Goal: Answer question/provide support: Answer question/provide support

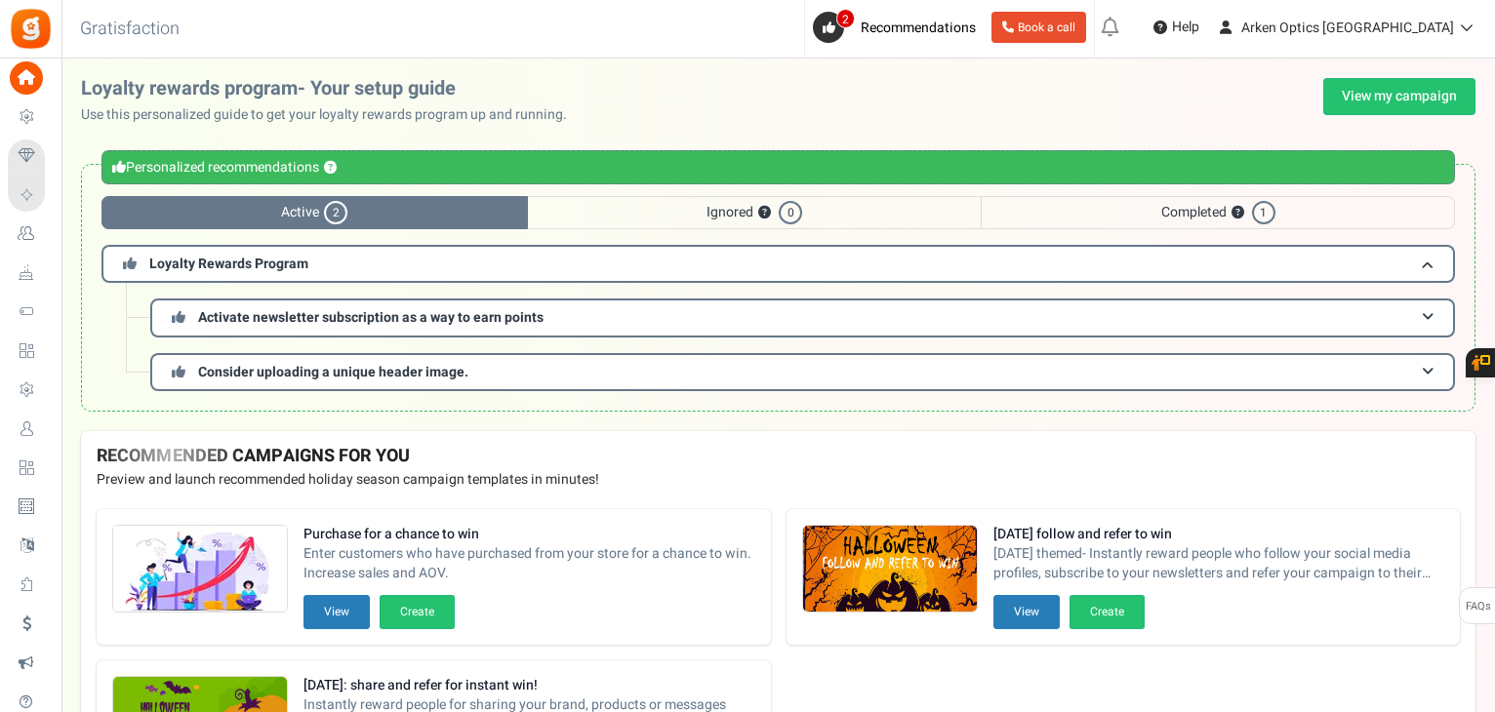
click at [53, 419] on link "Users" at bounding box center [30, 429] width 45 height 33
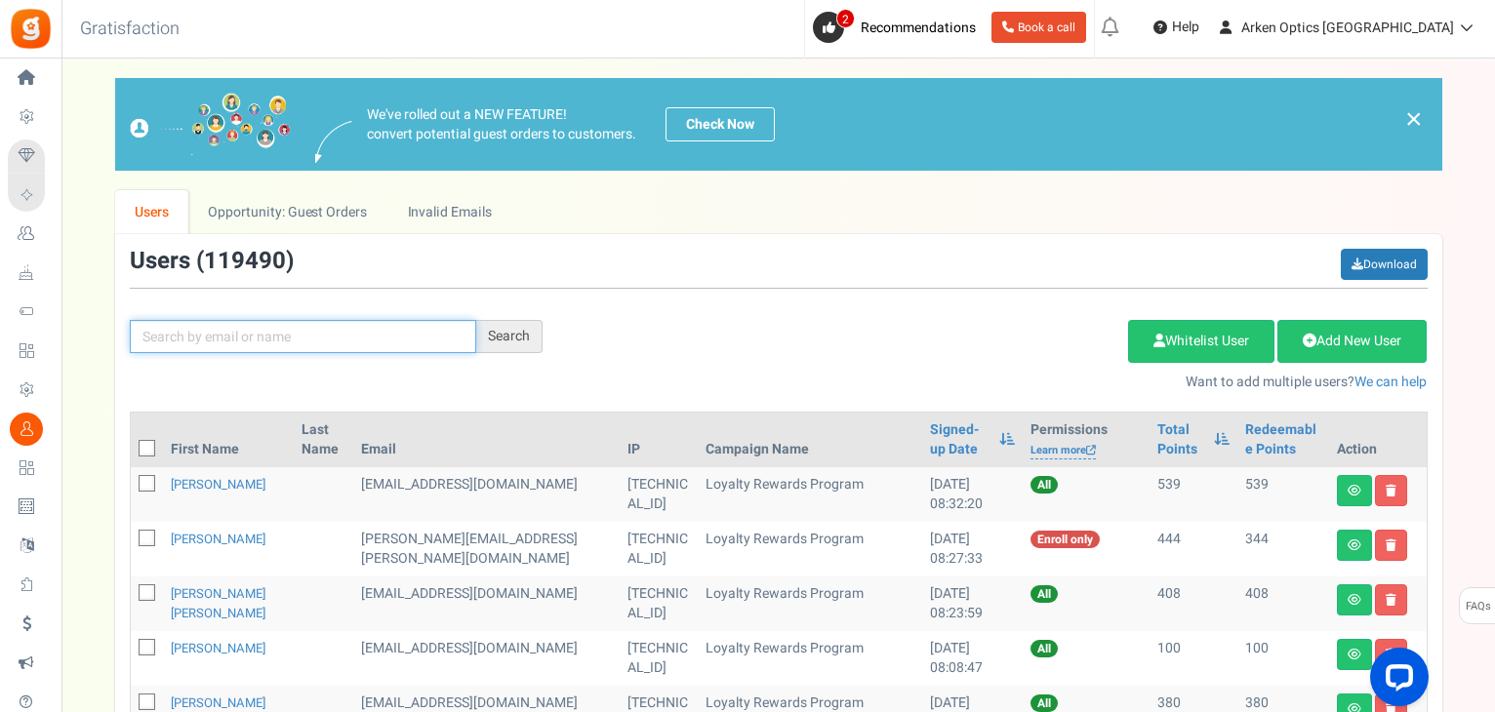
click at [343, 331] on input "text" at bounding box center [303, 336] width 346 height 33
paste input "[EMAIL_ADDRESS][DOMAIN_NAME]"
type input "[EMAIL_ADDRESS][DOMAIN_NAME]"
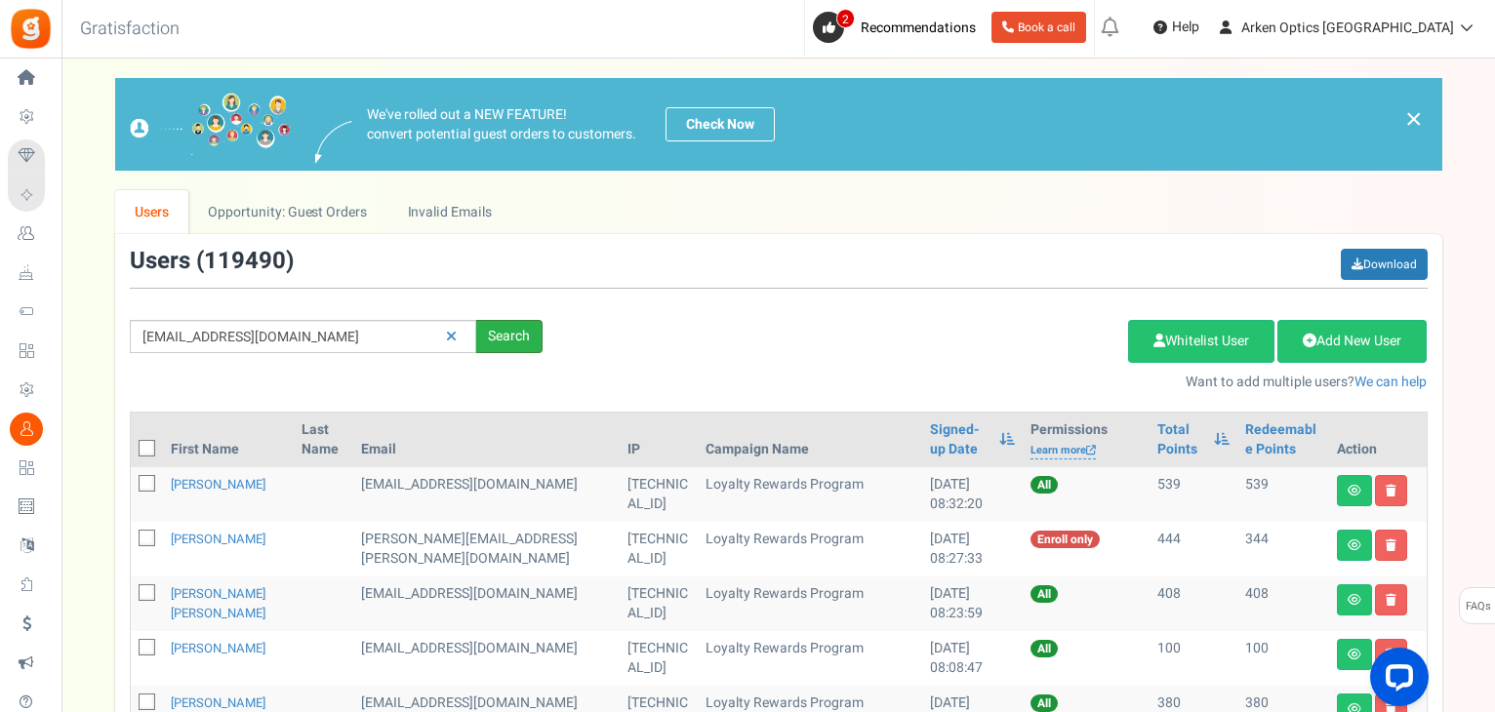
click at [504, 339] on div "Search" at bounding box center [509, 336] width 66 height 33
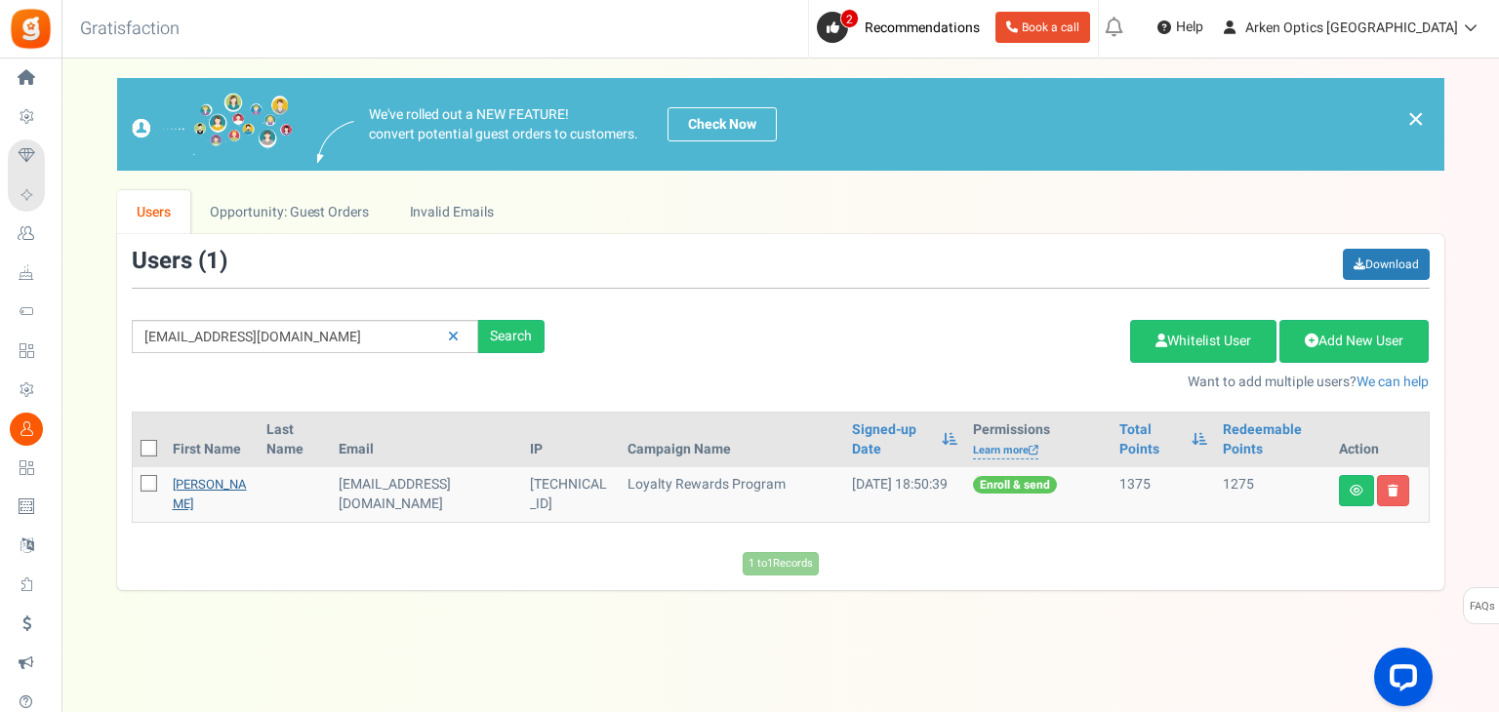
click at [187, 484] on link "[PERSON_NAME]" at bounding box center [210, 494] width 74 height 38
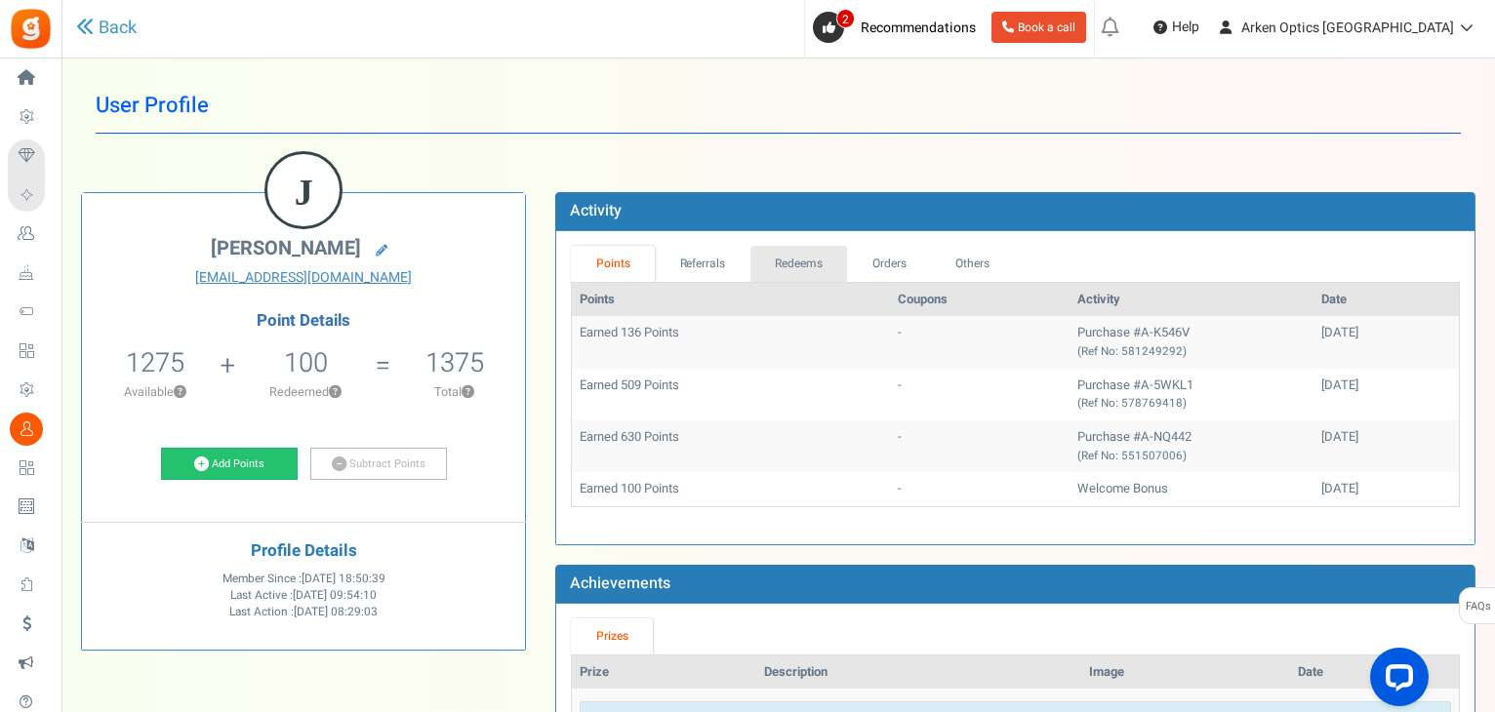
click at [804, 258] on link "Redeems" at bounding box center [799, 264] width 98 height 36
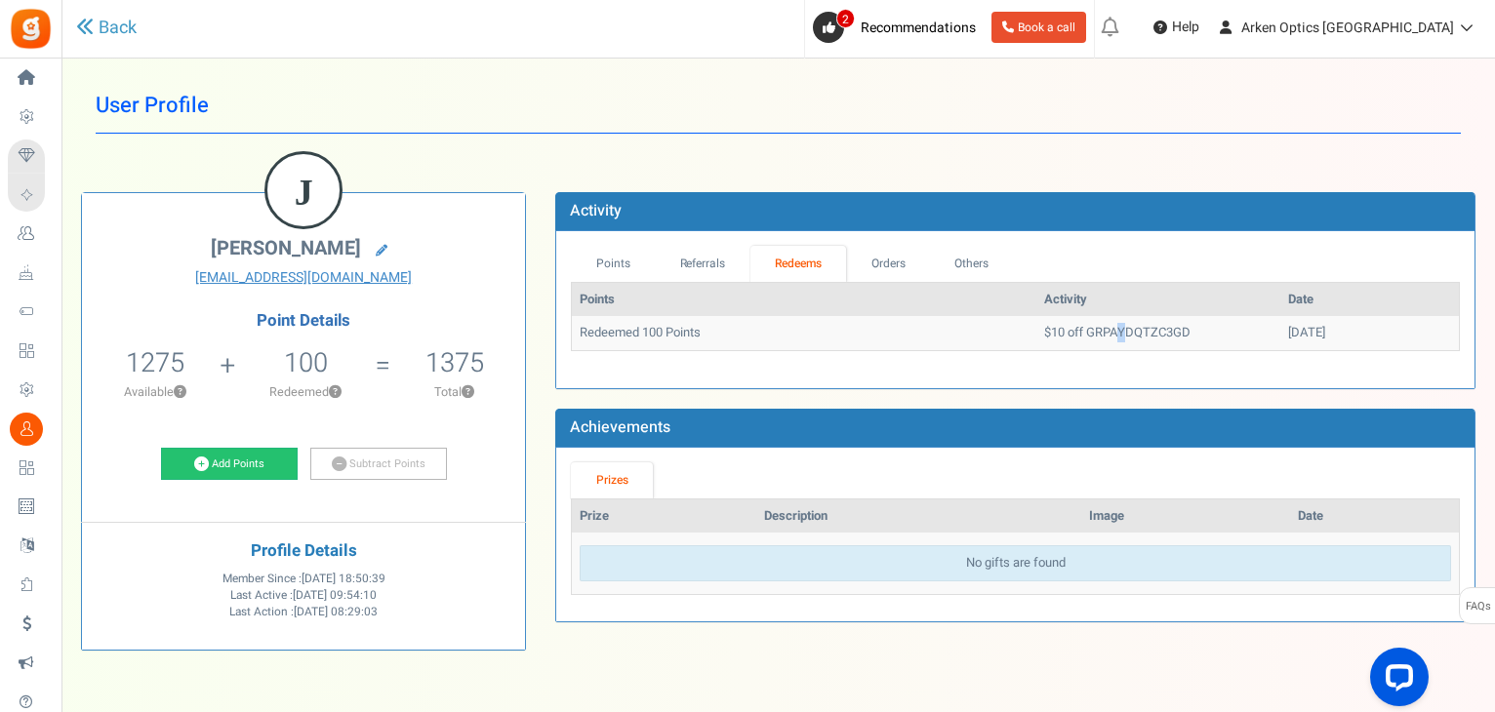
click at [1061, 329] on td "$10 off GRPAYDQTZC3GD" at bounding box center [1158, 333] width 244 height 34
click at [1095, 258] on ul "Points Referrals Redeems Orders Others" at bounding box center [1015, 264] width 889 height 36
click at [1060, 323] on td "$10 off GRPAYDQTZC3GD" at bounding box center [1158, 333] width 244 height 34
click at [1060, 322] on td "$10 off GRPAYDQTZC3GD" at bounding box center [1158, 333] width 244 height 34
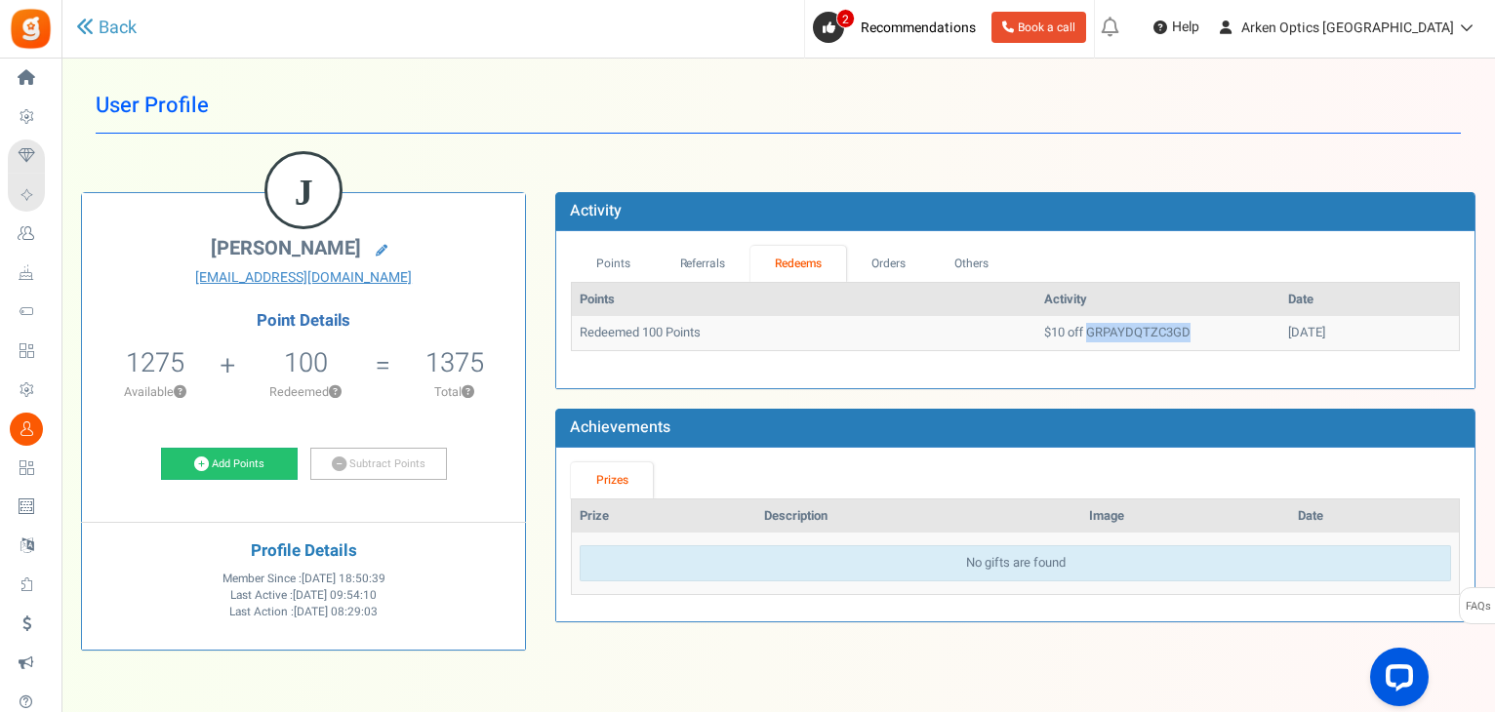
copy td "GRPAYDQTZC3GD"
drag, startPoint x: 1297, startPoint y: 337, endPoint x: 1225, endPoint y: 330, distance: 72.5
click at [1280, 330] on td "[DATE]" at bounding box center [1369, 333] width 179 height 34
copy td "[DATE]"
click at [141, 351] on span "1275" at bounding box center [155, 362] width 59 height 39
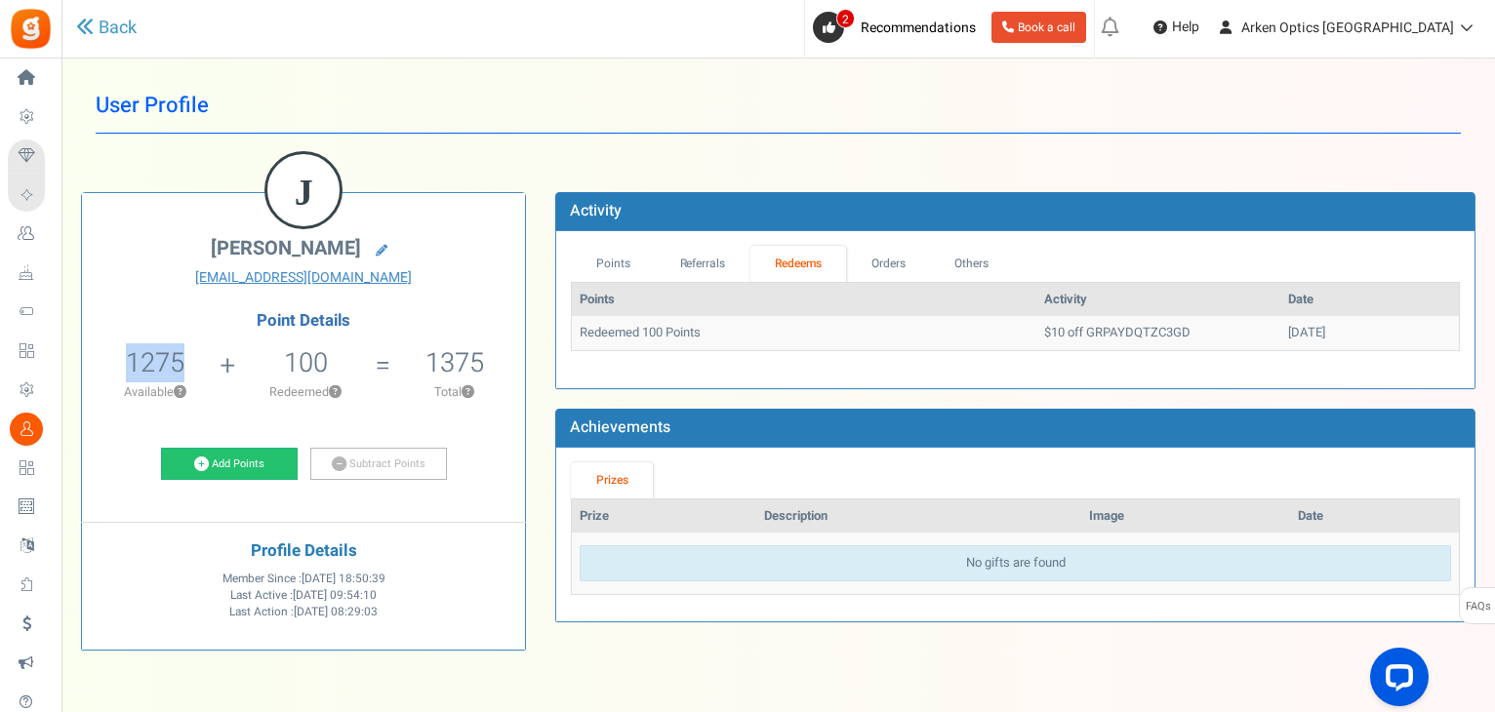
click at [141, 351] on span "1275" at bounding box center [155, 362] width 59 height 39
copy span "1275"
